Goal: Transaction & Acquisition: Purchase product/service

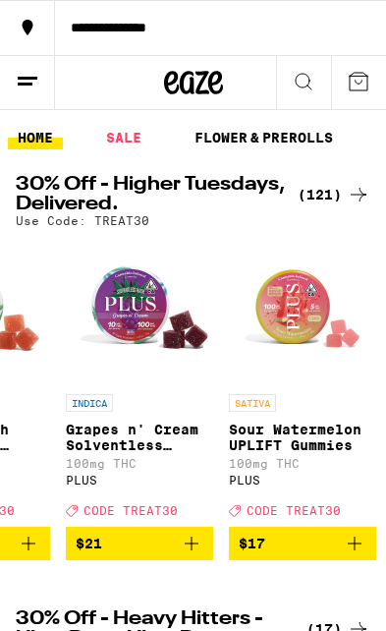
click at [360, 550] on icon "Add to bag" at bounding box center [355, 543] width 24 height 24
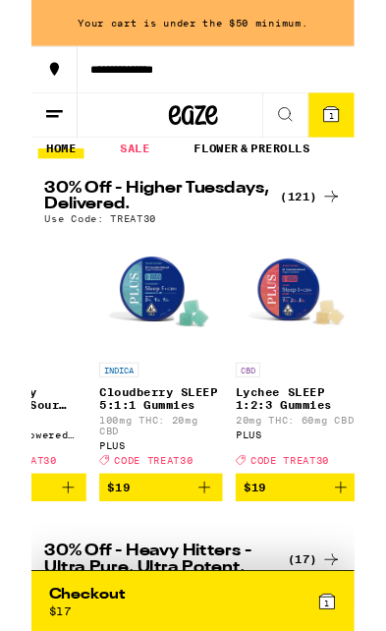
scroll to position [0, 4973]
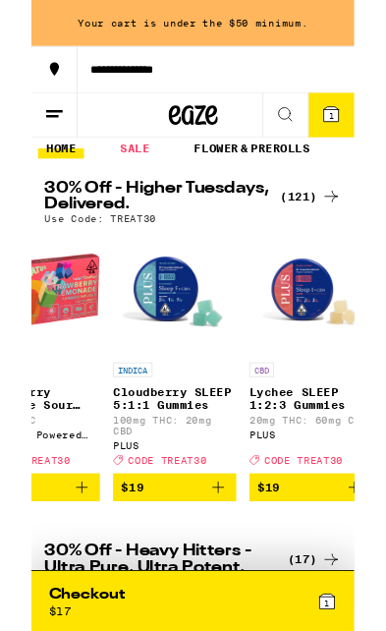
click at [235, 595] on icon "Add to bag" at bounding box center [224, 584] width 24 height 24
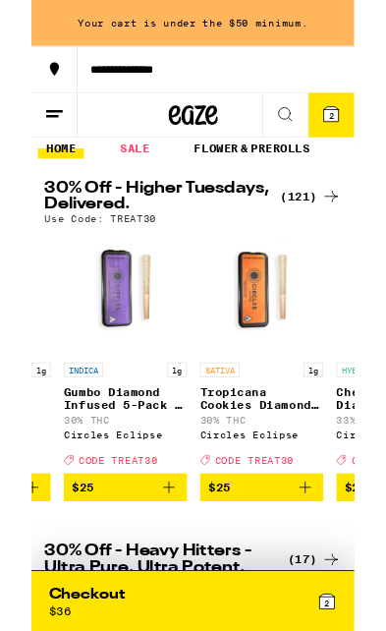
scroll to position [0, 8622]
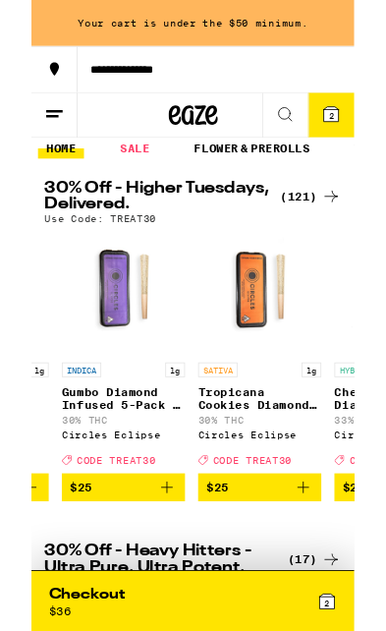
click at [130, 600] on button "$25" at bounding box center [109, 583] width 147 height 33
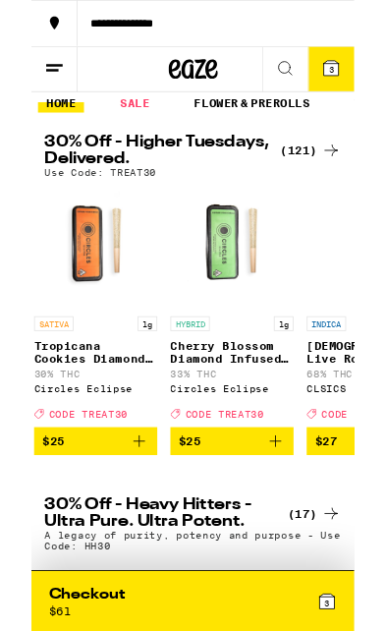
scroll to position [0, 8820]
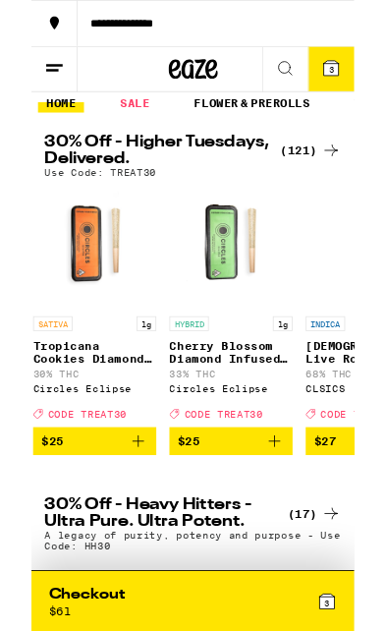
click at [274, 540] on span "$25" at bounding box center [239, 529] width 128 height 24
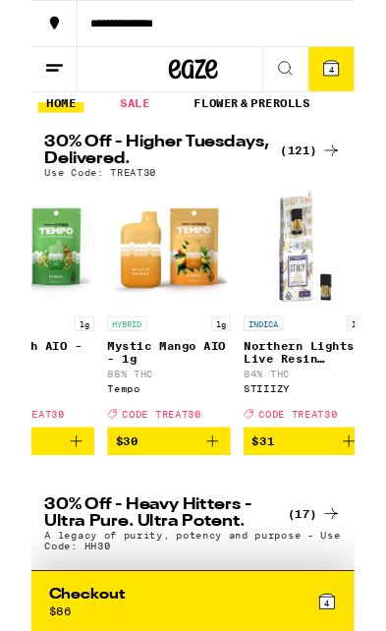
scroll to position [0, 12486]
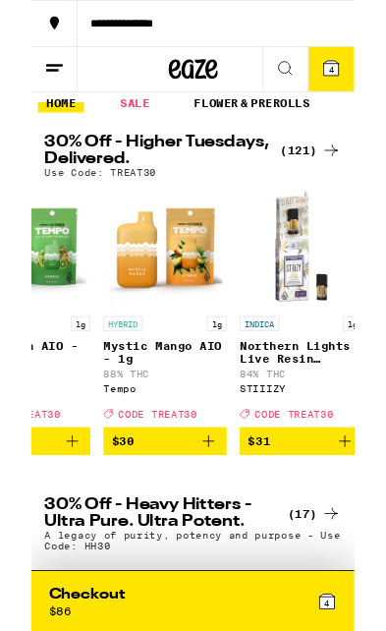
click at [289, 545] on button "$31" at bounding box center [323, 528] width 147 height 33
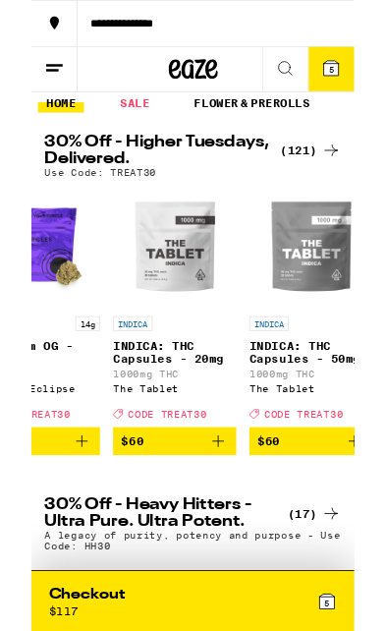
scroll to position [0, 18174]
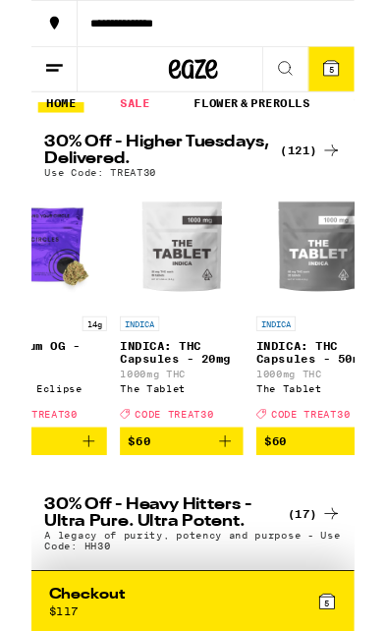
click at [231, 540] on icon "Add to bag" at bounding box center [232, 529] width 24 height 24
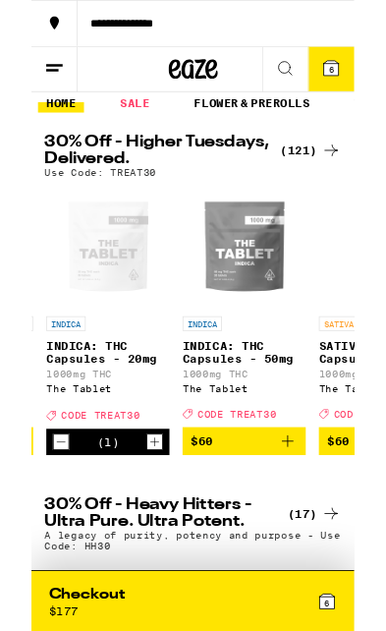
scroll to position [0, 18287]
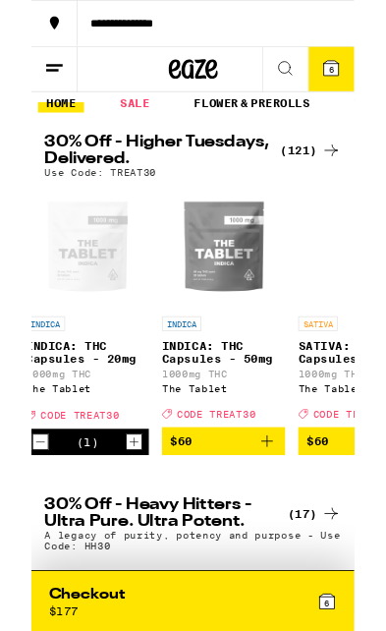
click at [290, 540] on icon "Add to bag" at bounding box center [282, 529] width 24 height 24
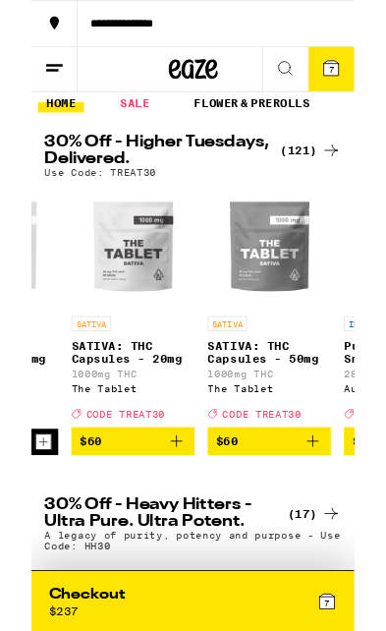
scroll to position [0, 18555]
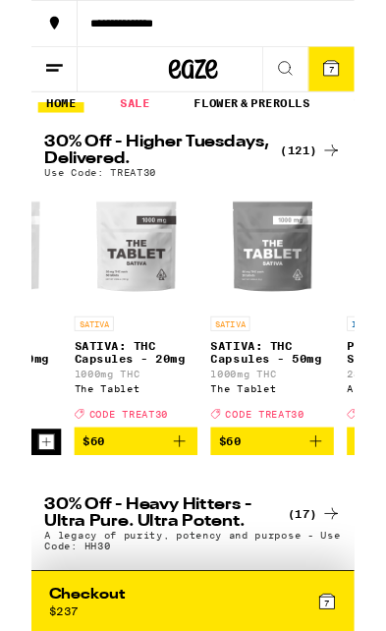
click at [184, 540] on icon "Add to bag" at bounding box center [177, 529] width 24 height 24
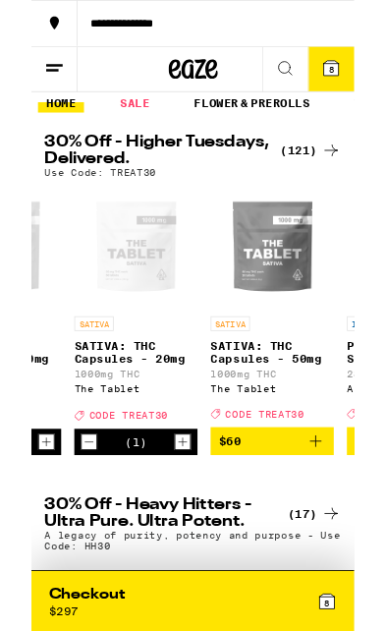
scroll to position [0, 18419]
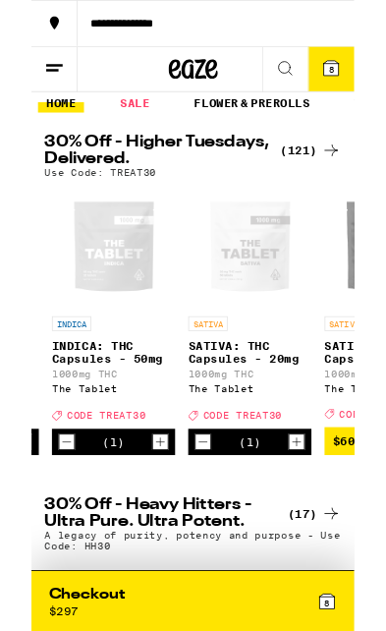
click at [47, 541] on icon "Decrement" at bounding box center [42, 530] width 18 height 24
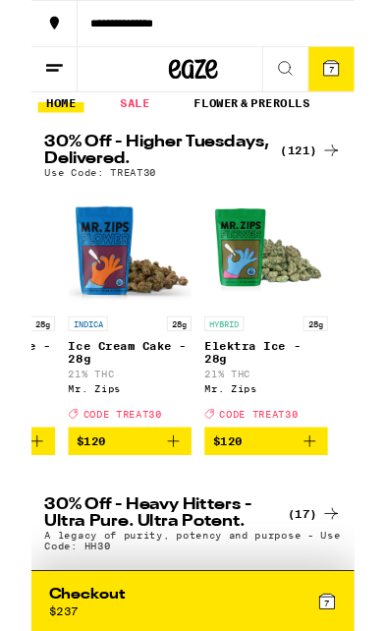
scroll to position [0, 19378]
click at [358, 84] on span "7" at bounding box center [359, 84] width 6 height 12
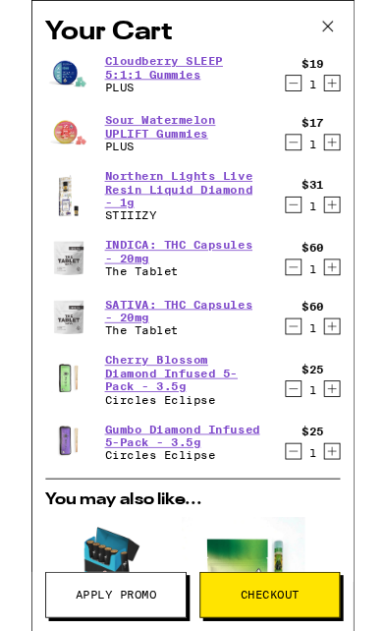
click at [310, 254] on icon "Decrement" at bounding box center [314, 245] width 18 height 24
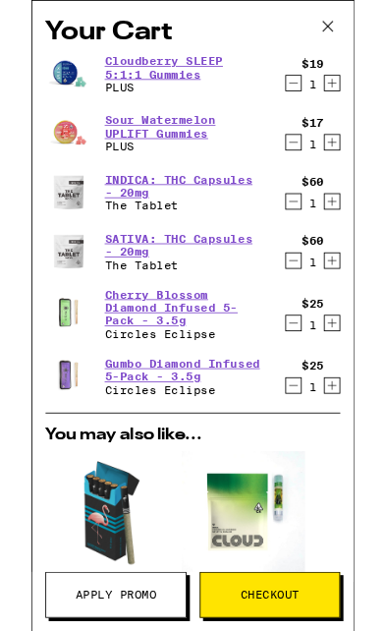
click at [308, 104] on icon "Decrement" at bounding box center [314, 99] width 18 height 24
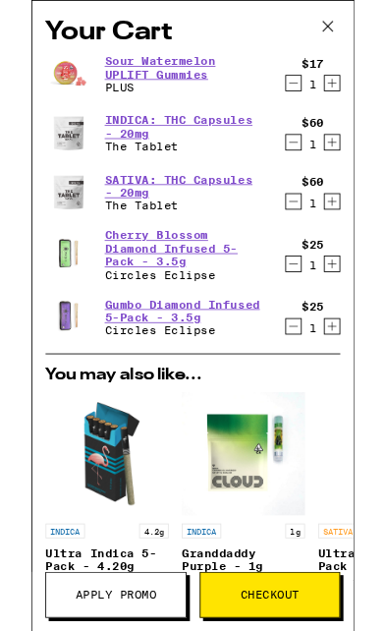
click at [318, 101] on icon "Decrement" at bounding box center [314, 99] width 18 height 24
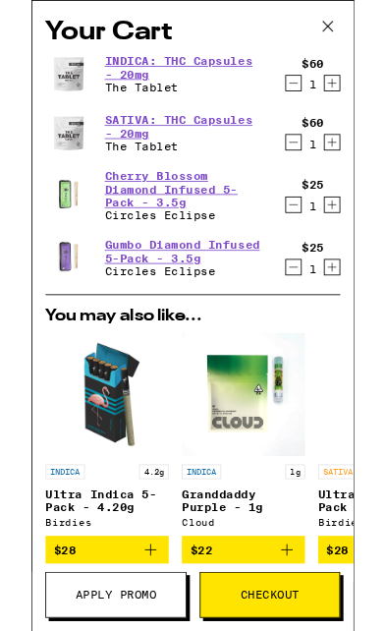
click at [356, 36] on icon at bounding box center [354, 31] width 29 height 29
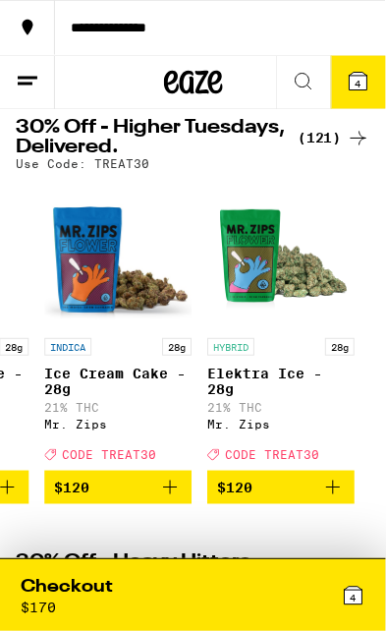
scroll to position [57, 0]
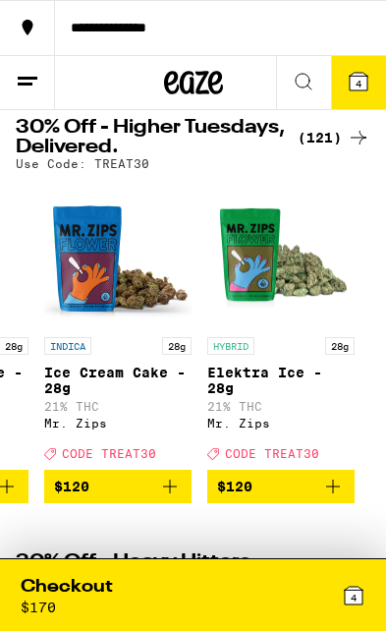
click at [140, 614] on div "Checkout $ 170" at bounding box center [107, 595] width 173 height 40
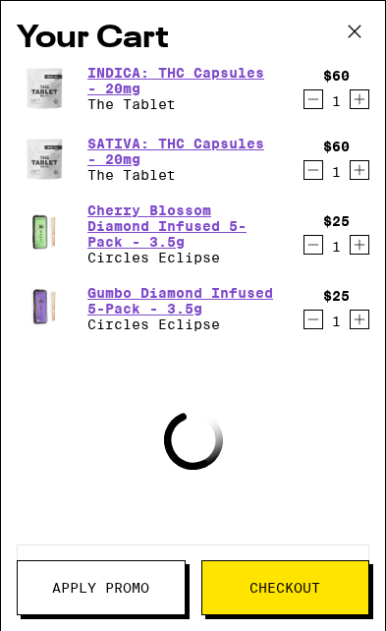
click at [104, 600] on button "Apply Promo" at bounding box center [101, 587] width 169 height 55
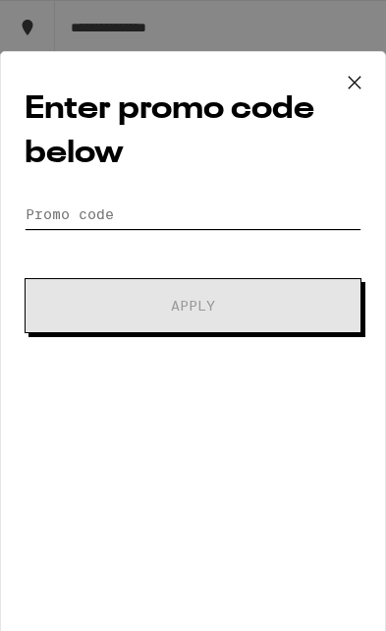
click at [158, 216] on input "Promo Code" at bounding box center [193, 213] width 337 height 29
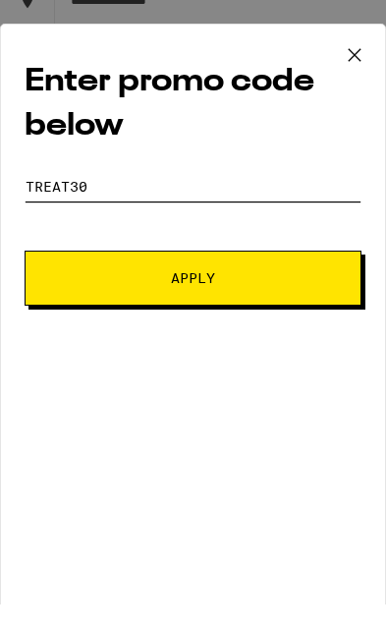
type input "Treat30"
click at [239, 299] on span "Apply" at bounding box center [192, 306] width 201 height 14
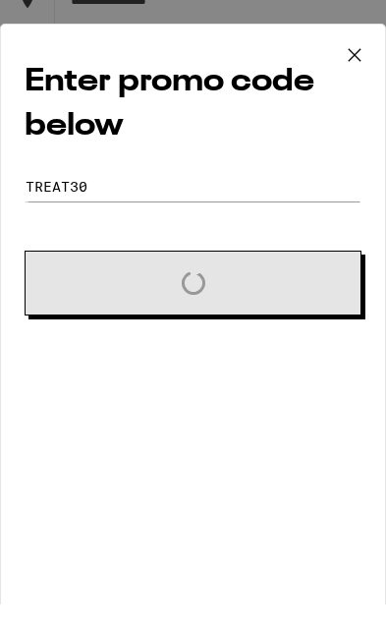
scroll to position [84, 0]
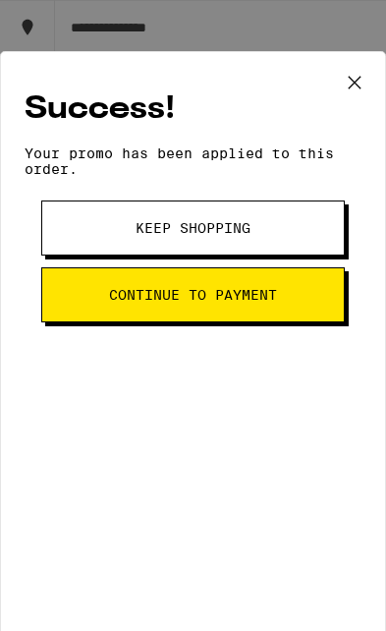
click at [351, 83] on icon at bounding box center [354, 82] width 29 height 29
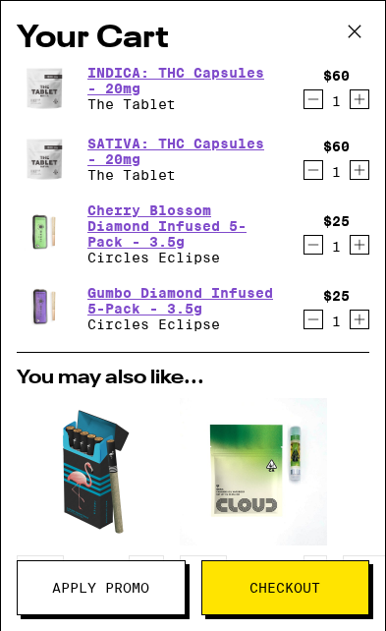
click at [321, 251] on icon "Decrement" at bounding box center [314, 245] width 18 height 24
